Goal: Information Seeking & Learning: Learn about a topic

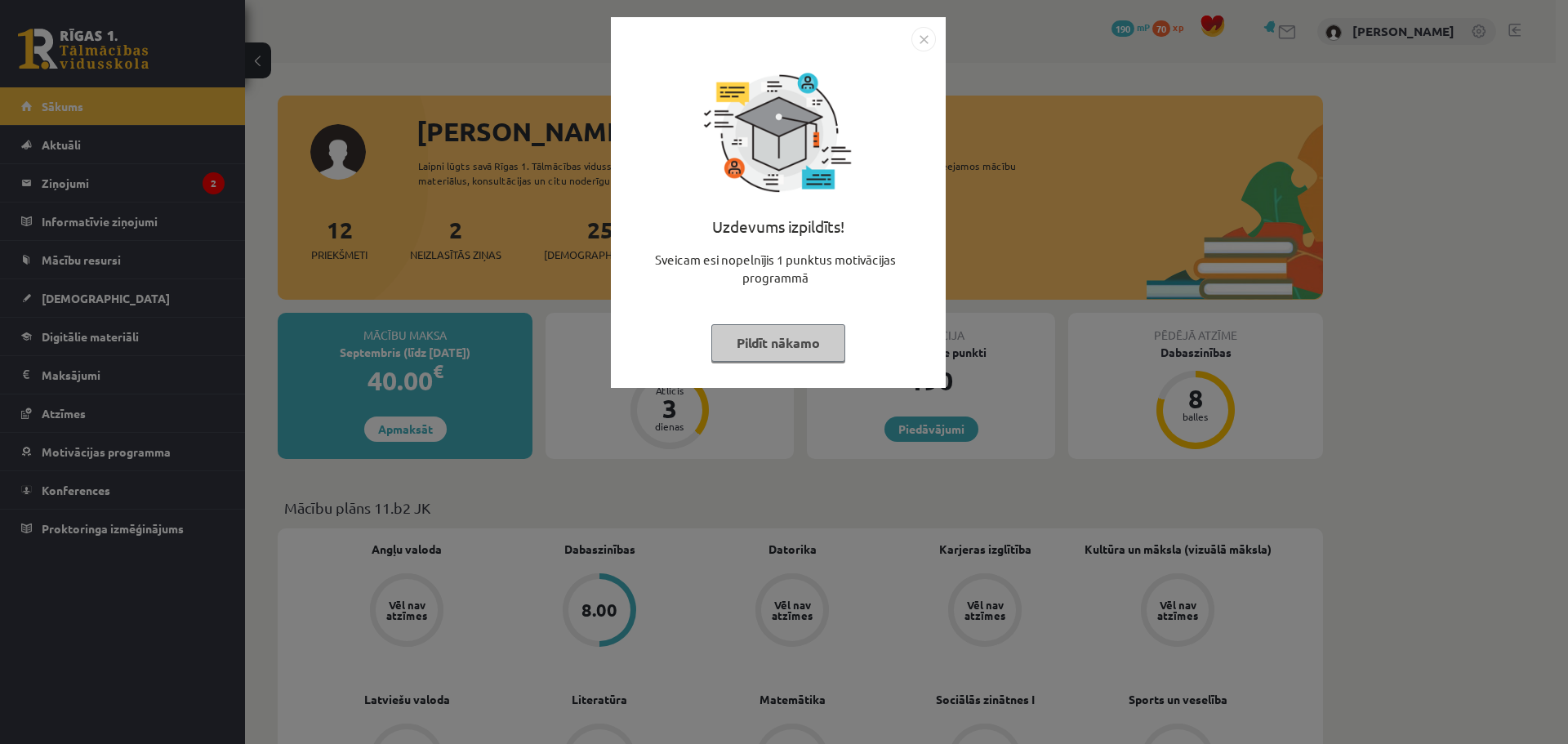
click at [929, 43] on img "Close" at bounding box center [923, 39] width 24 height 24
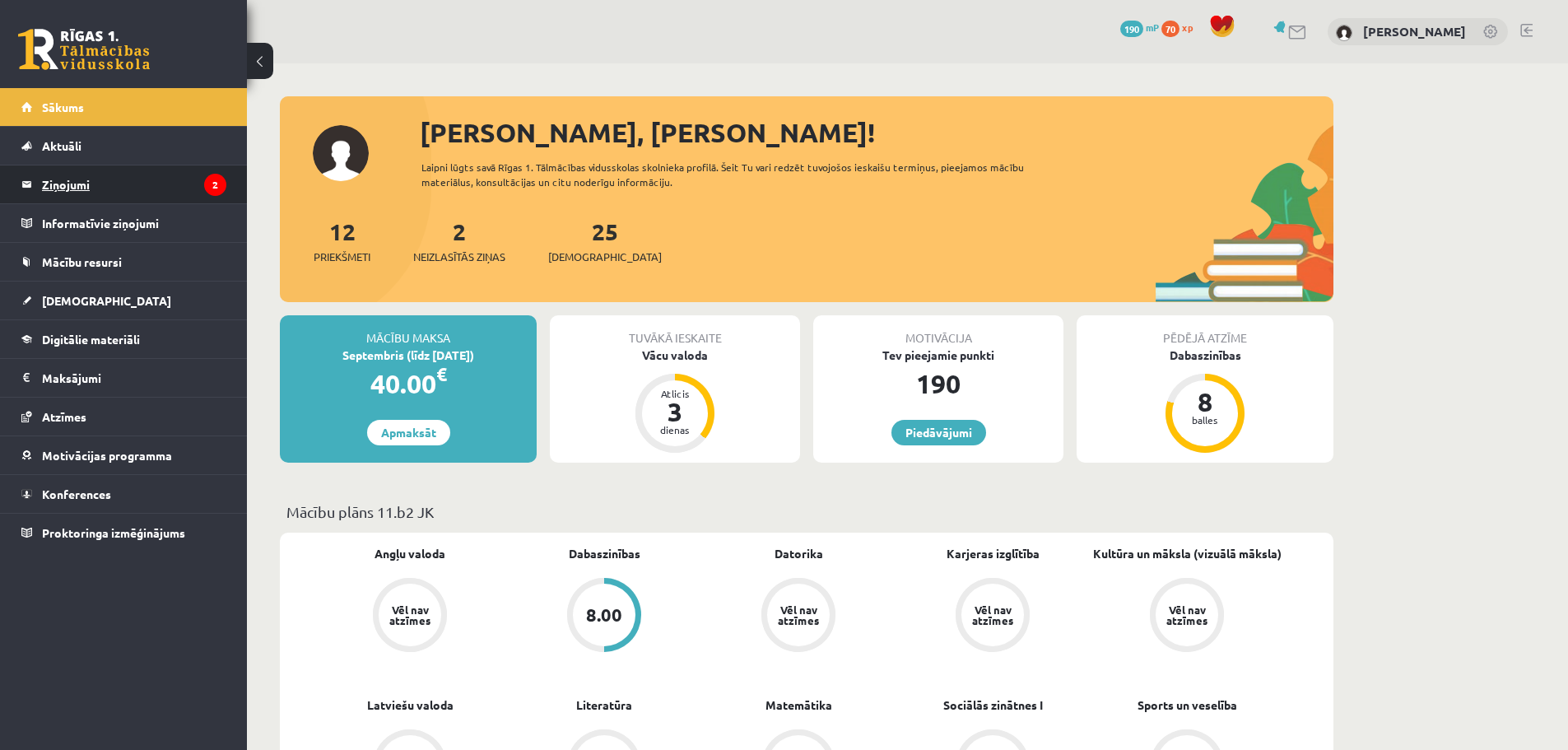
click at [44, 188] on legend "Ziņojumi 2" at bounding box center [134, 184] width 185 height 37
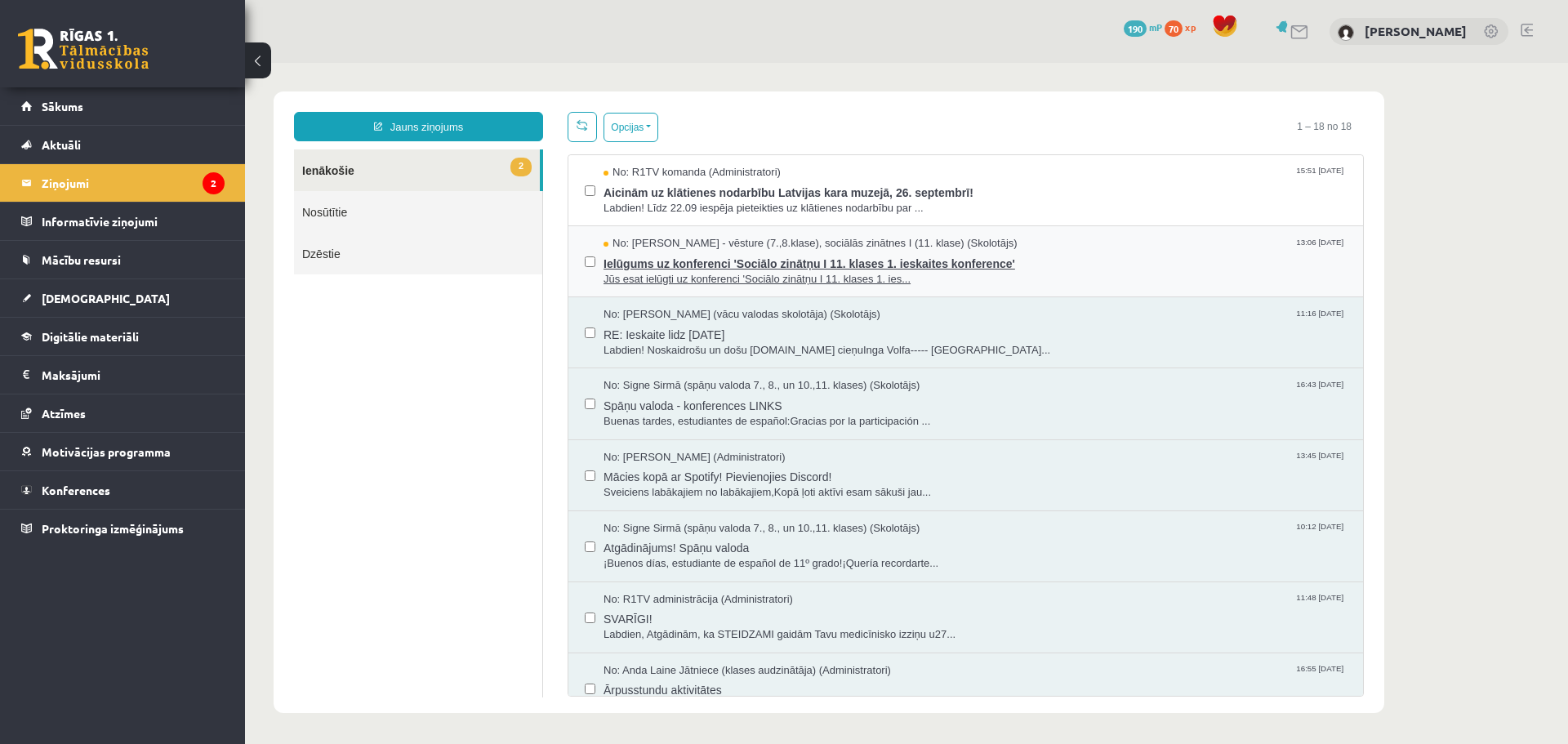
click at [825, 264] on span "Ielūgums uz konferenci 'Sociālo zinātņu I 11. klases 1. ieskaites konference'" at bounding box center [975, 262] width 743 height 20
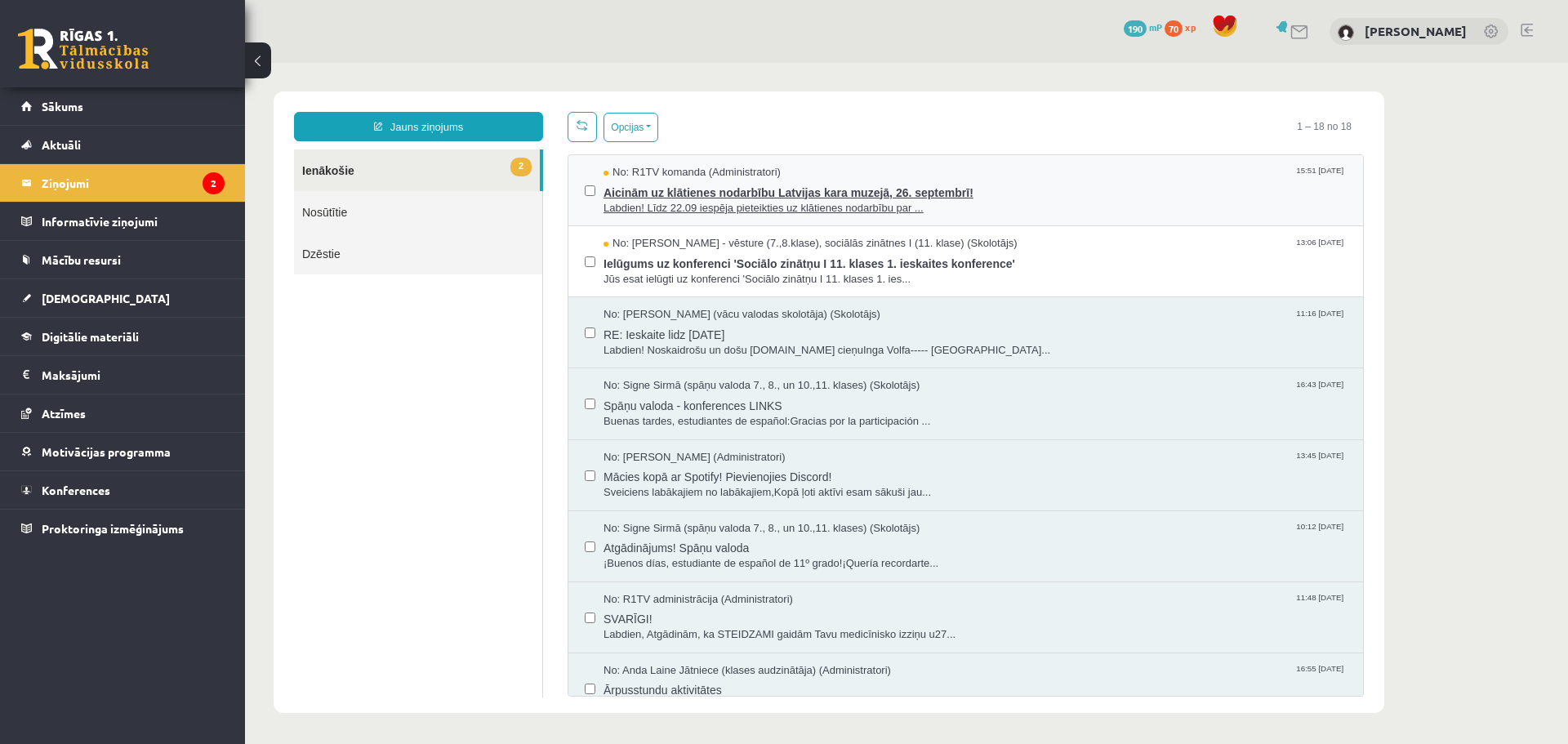
click at [781, 196] on span "Aicinām uz klātienes nodarbību Latvijas kara muzejā, 26. septembrī!" at bounding box center [975, 191] width 743 height 20
click at [352, 175] on link "2 Ienākošie" at bounding box center [416, 170] width 246 height 41
click at [117, 167] on legend "Ziņojumi 2" at bounding box center [133, 182] width 183 height 37
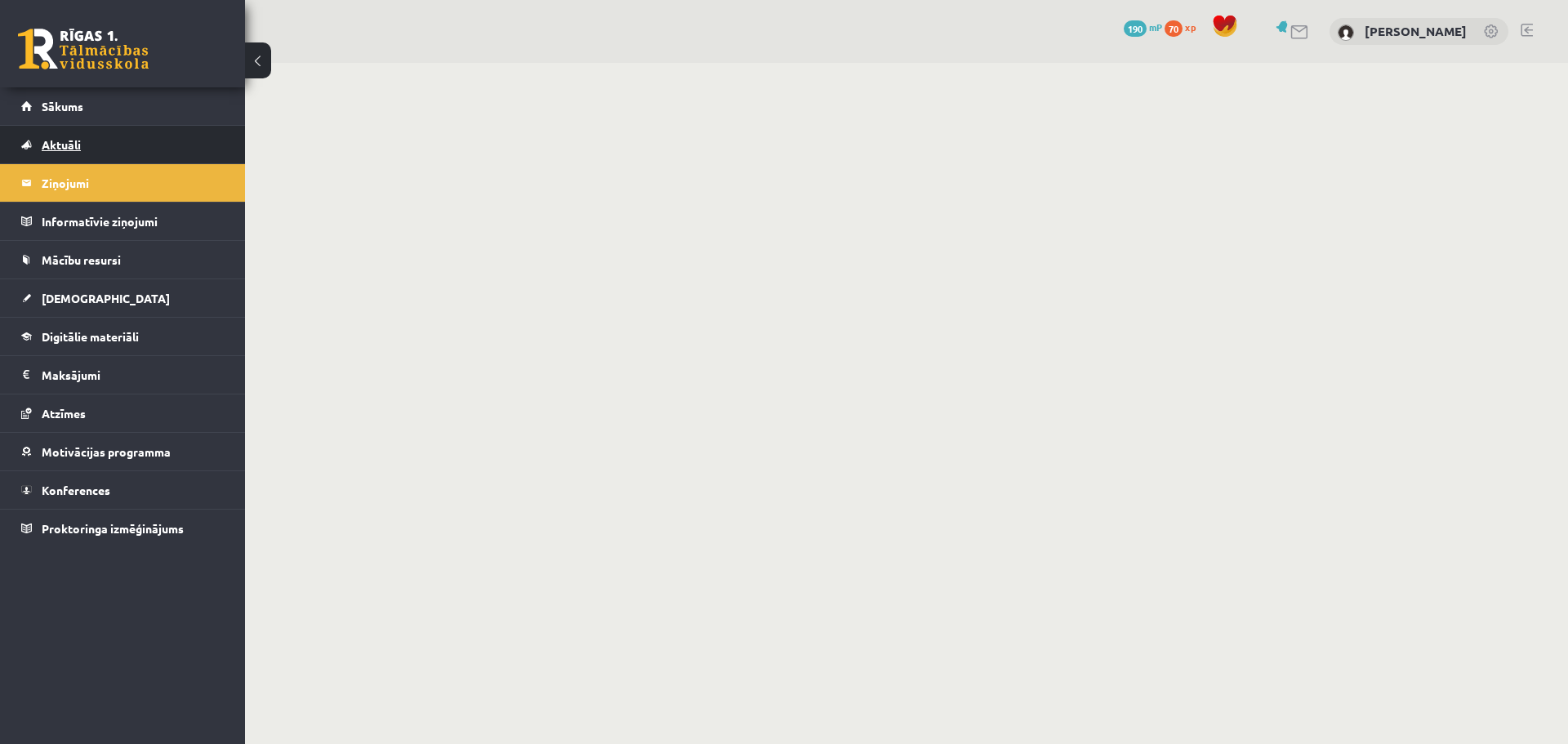
click at [112, 143] on link "Aktuāli" at bounding box center [122, 144] width 204 height 37
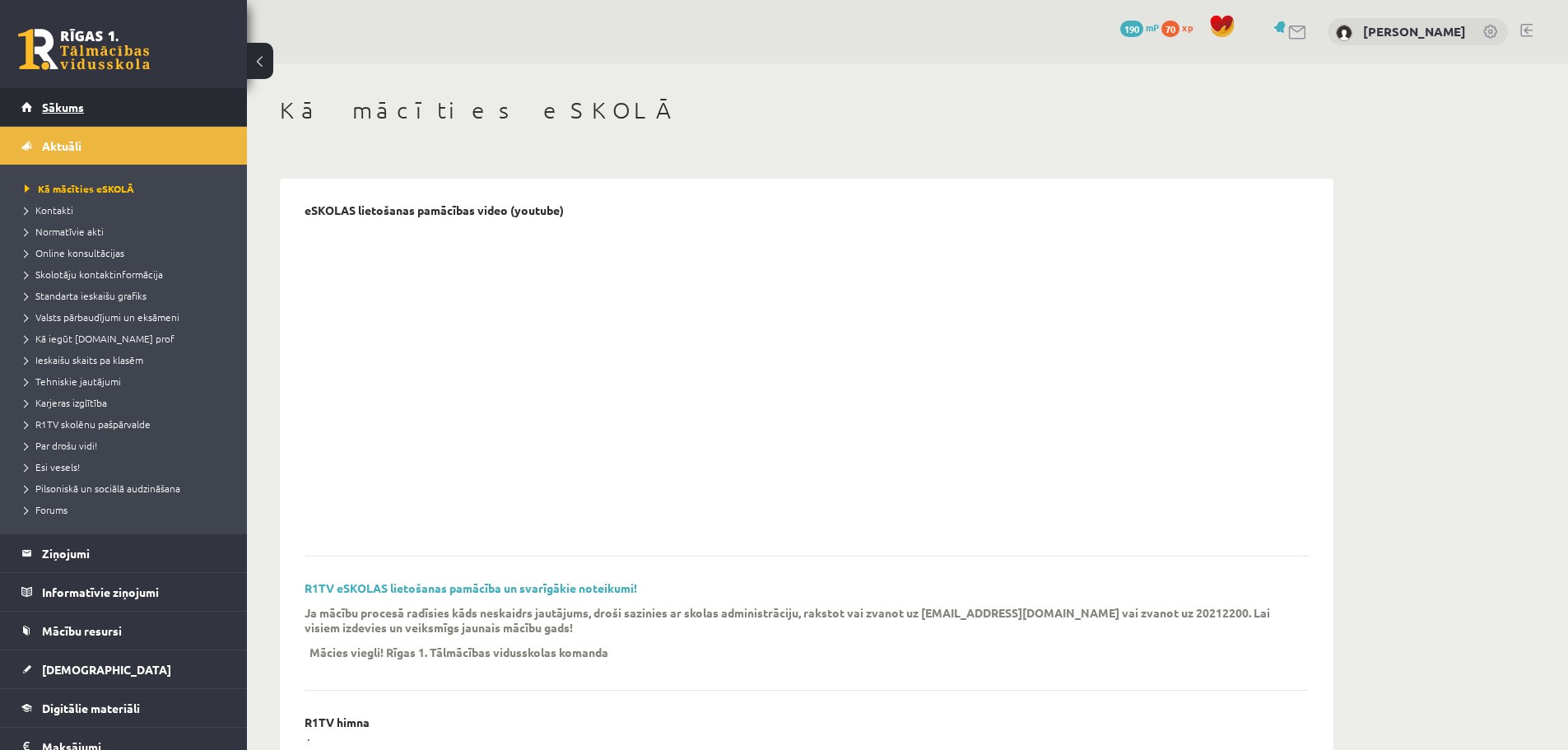
click at [117, 105] on link "Sākums" at bounding box center [123, 106] width 205 height 37
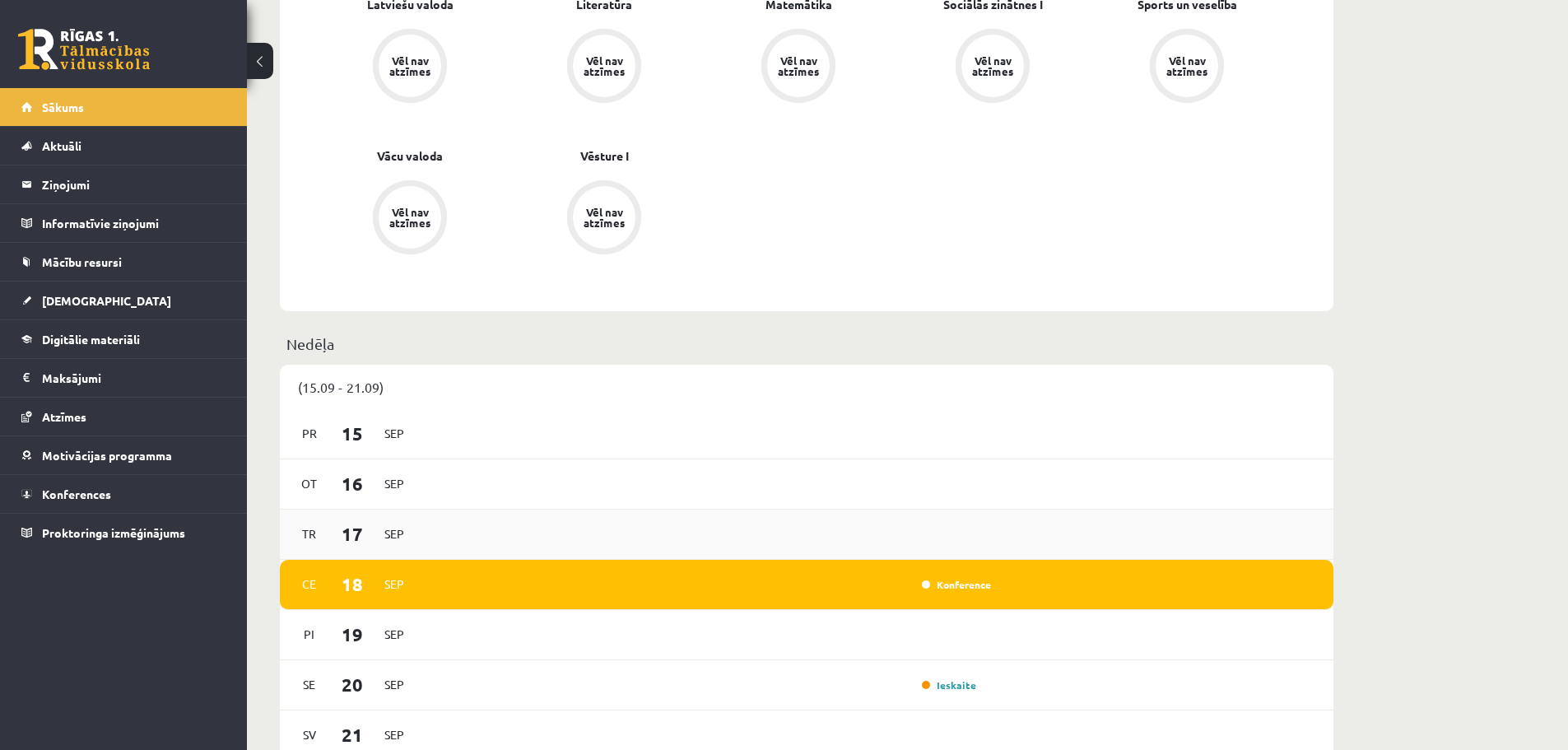
scroll to position [741, 0]
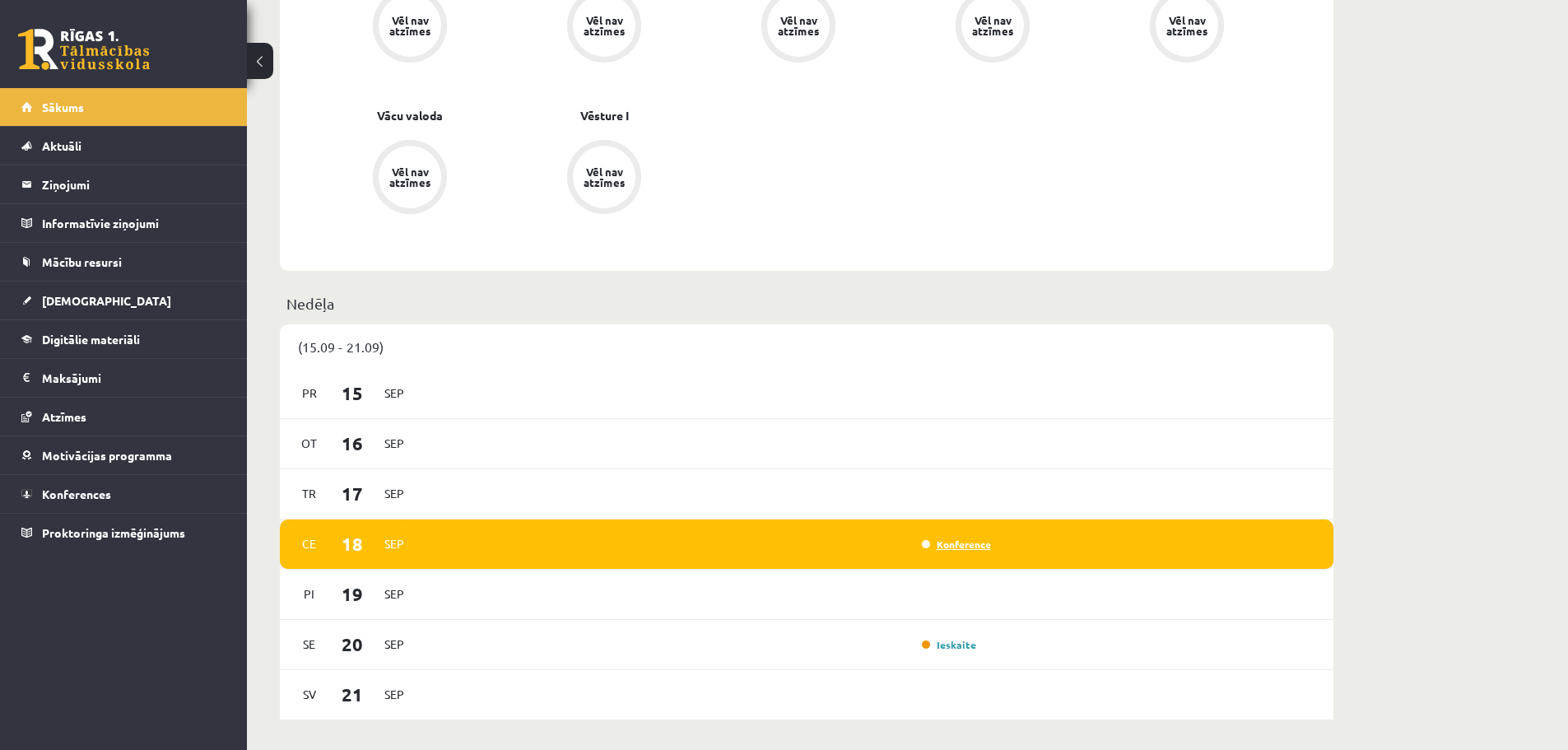
click at [941, 547] on link "Konference" at bounding box center [956, 543] width 69 height 13
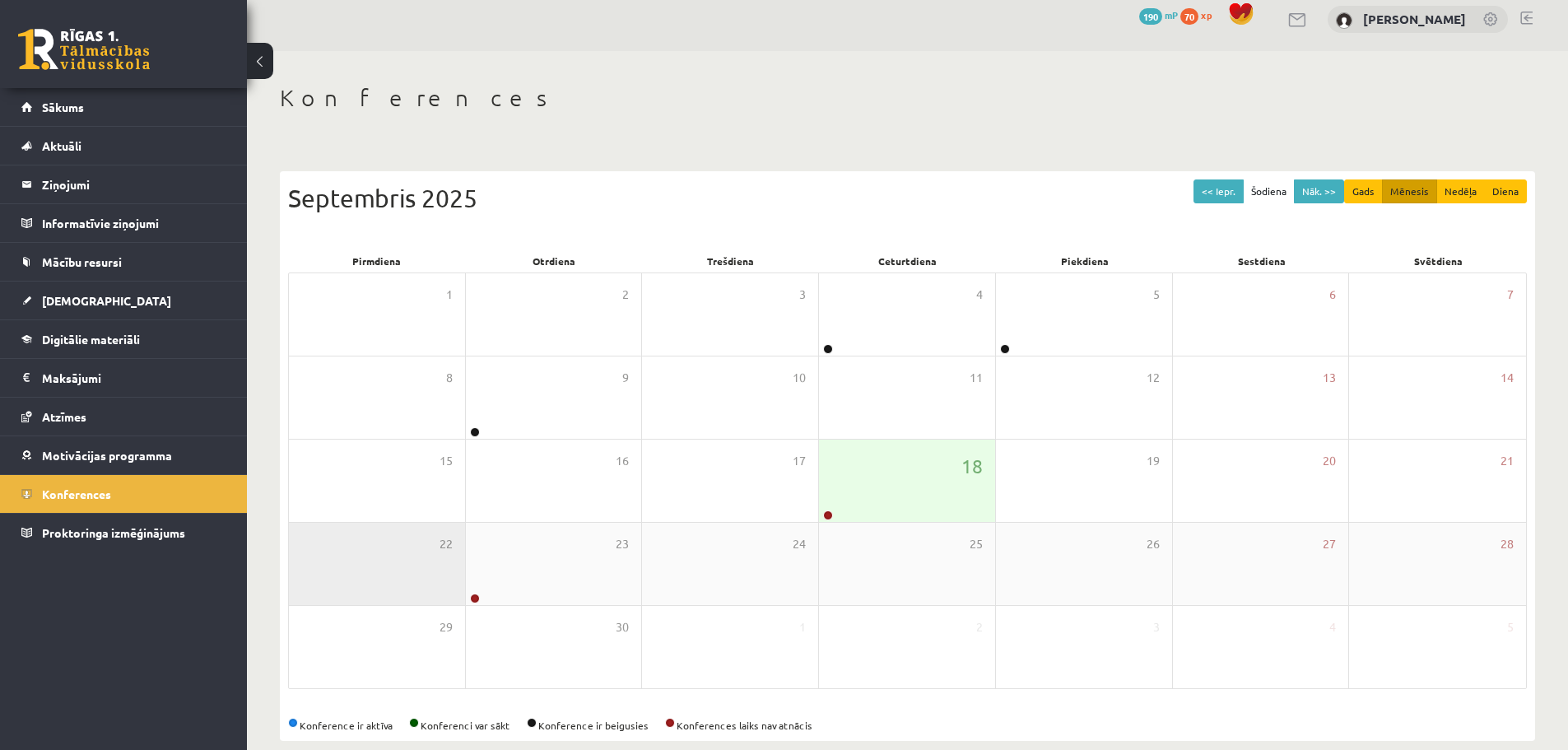
scroll to position [37, 0]
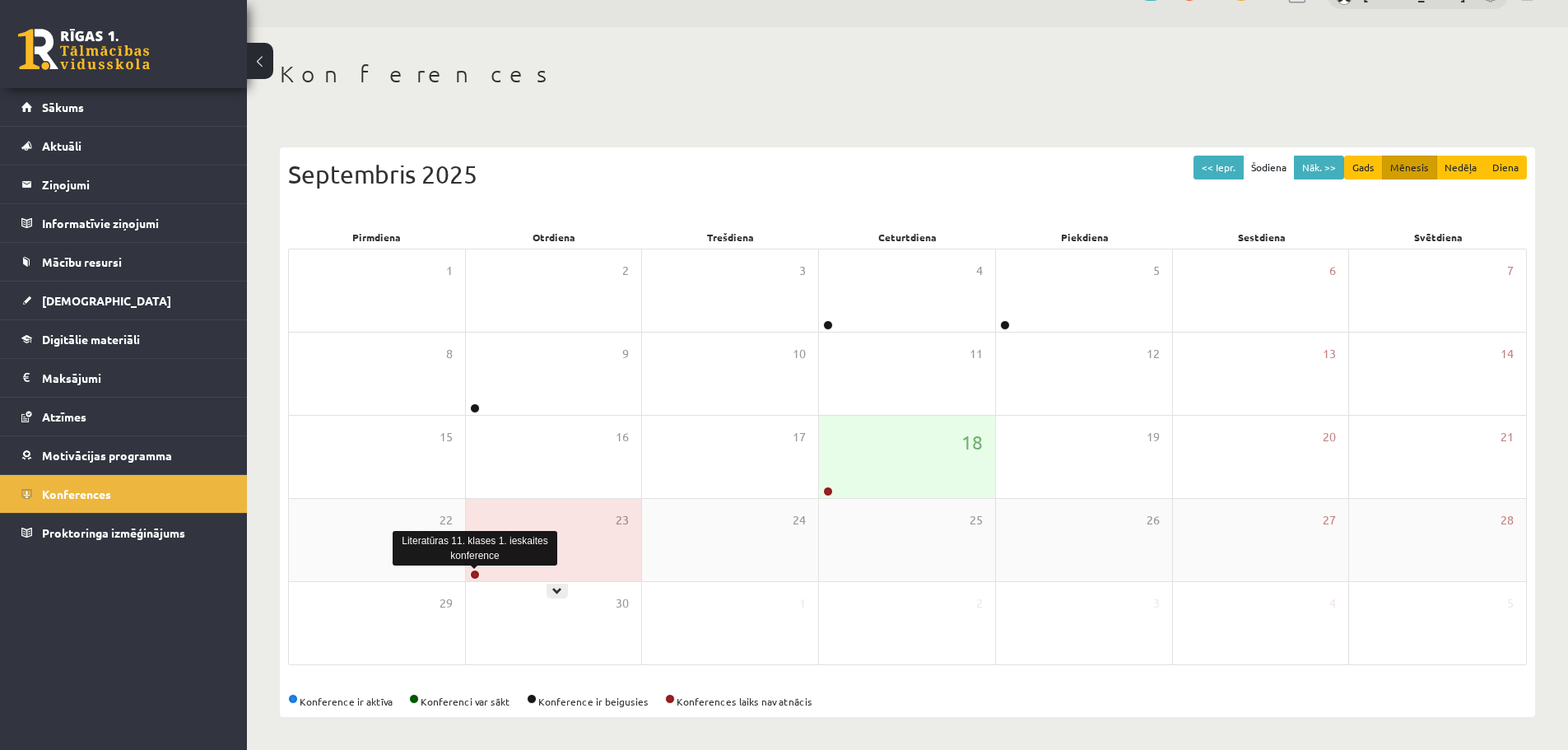
click at [471, 573] on link at bounding box center [475, 575] width 10 height 10
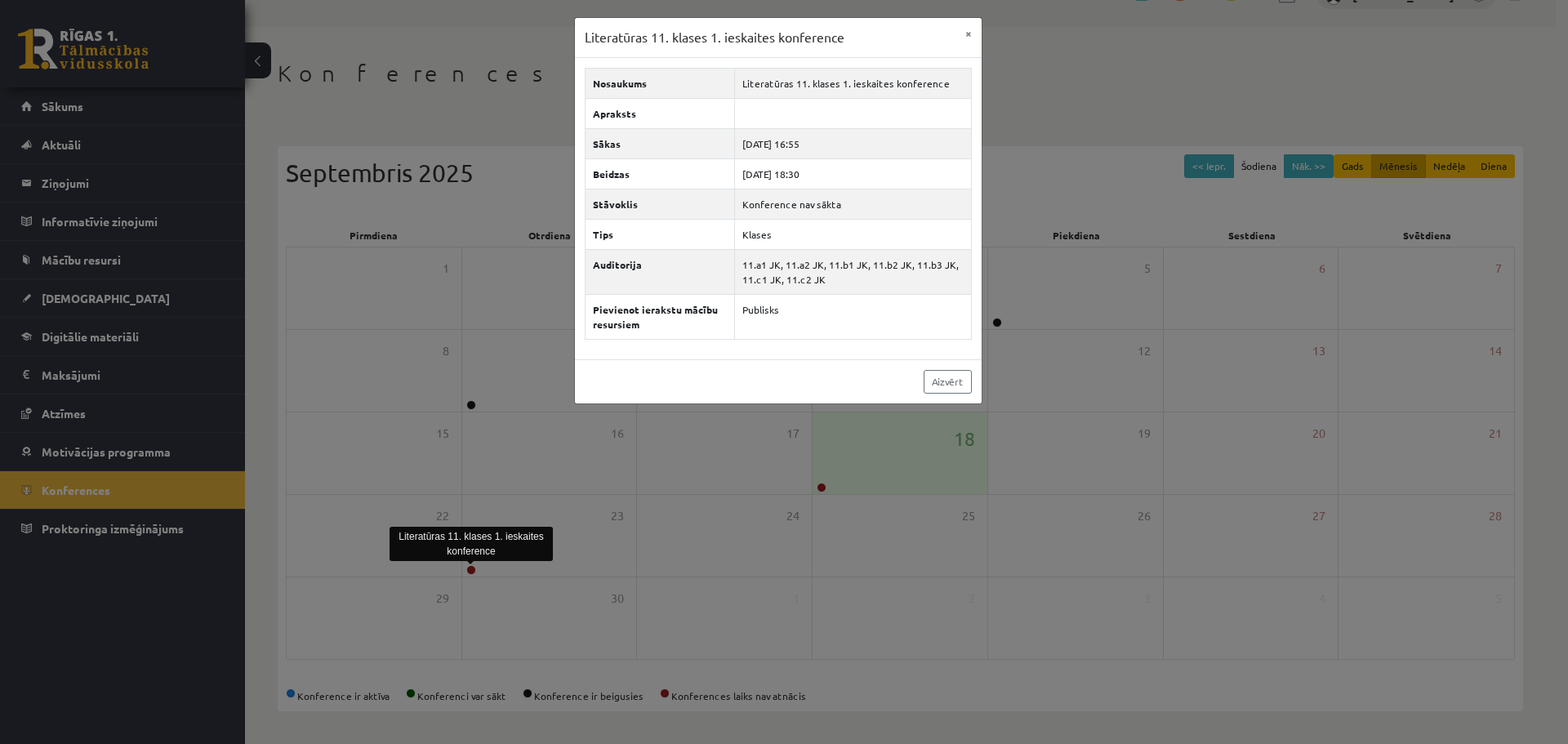
click at [505, 529] on div "Literatūras 11. klases 1. ieskaites konference" at bounding box center [471, 544] width 163 height 35
click at [969, 30] on button "×" at bounding box center [968, 33] width 26 height 31
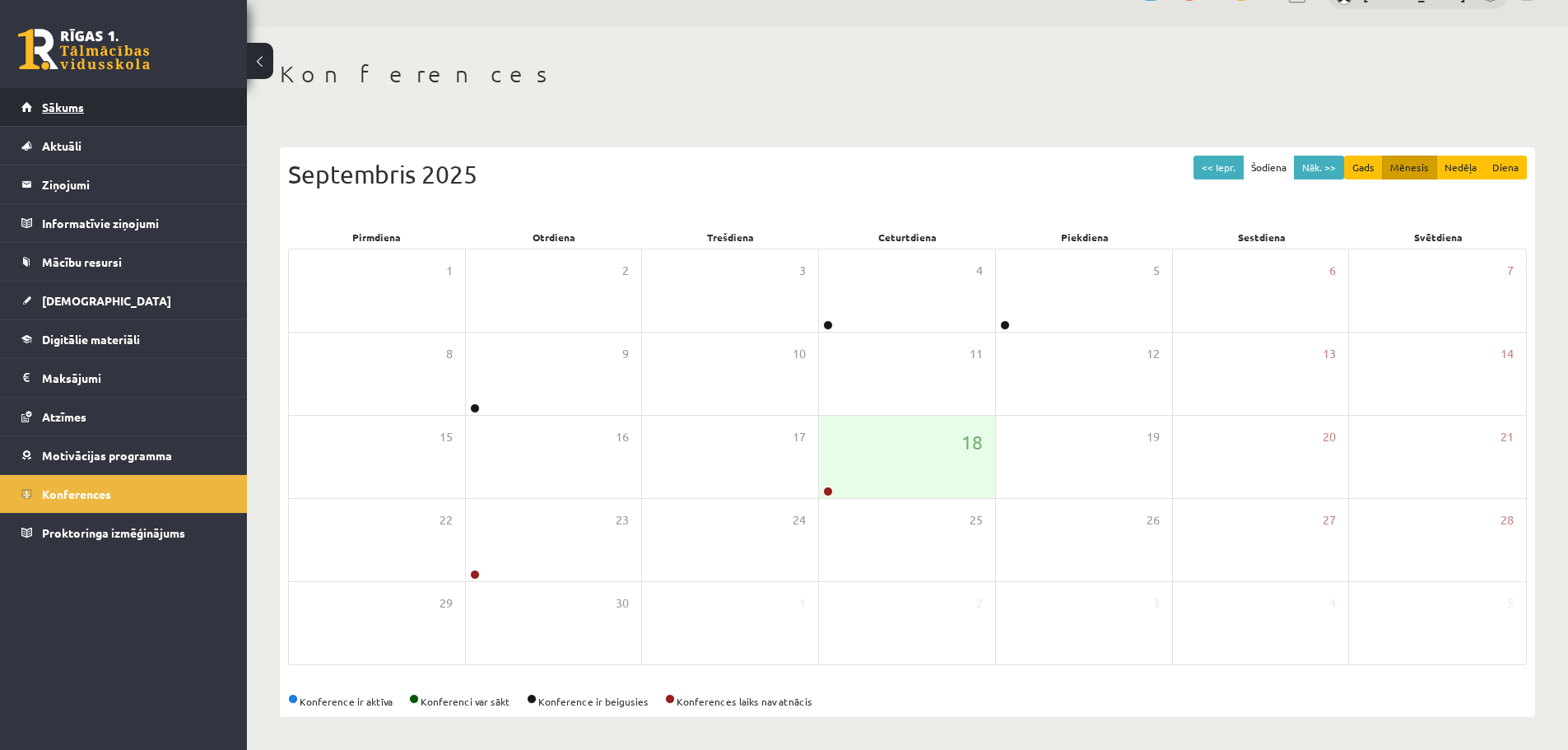
click at [56, 89] on link "Sākums" at bounding box center [123, 106] width 205 height 37
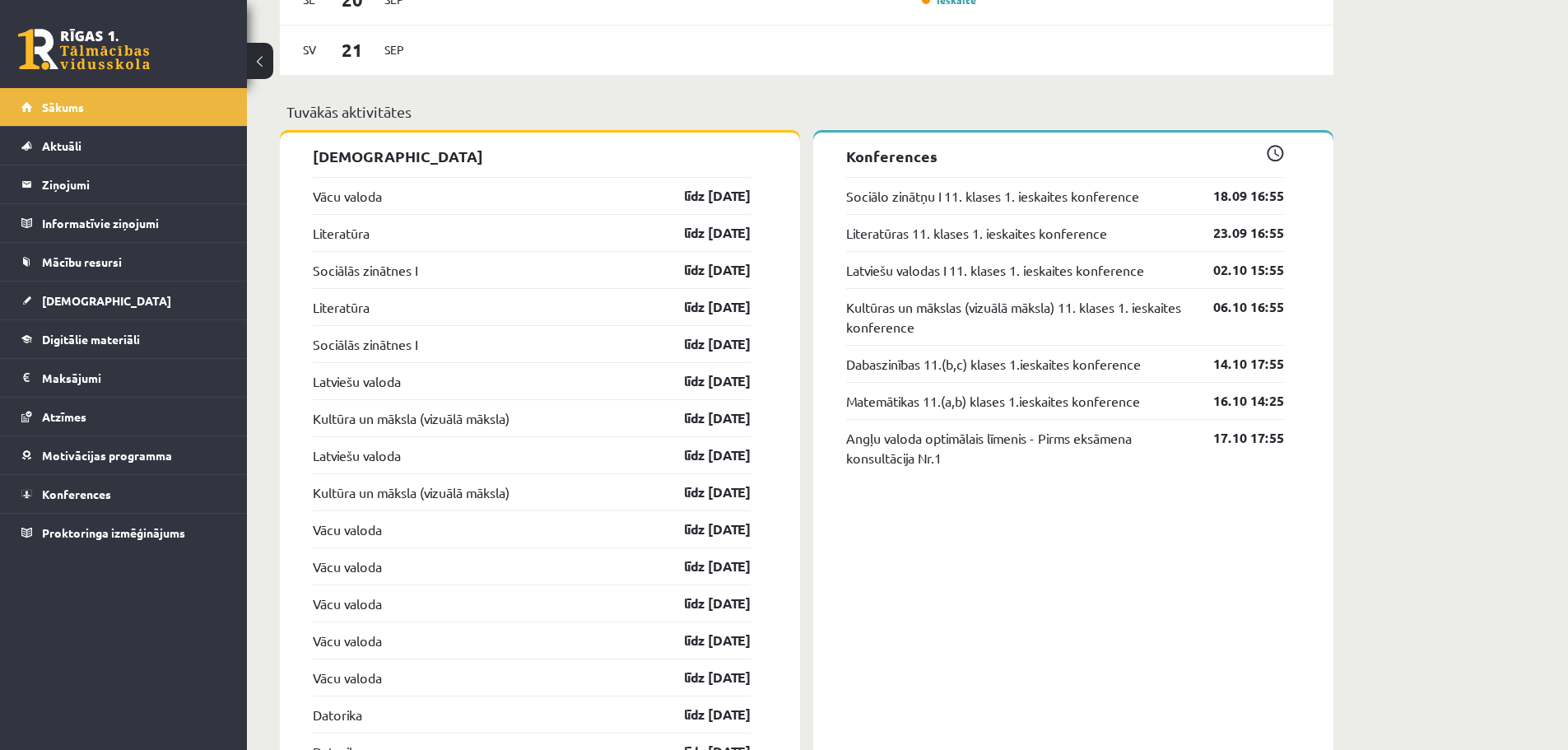
scroll to position [1400, 0]
